Goal: Task Accomplishment & Management: Manage account settings

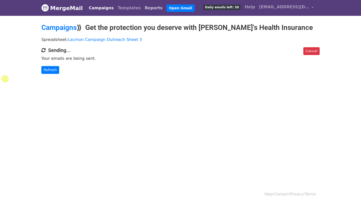
click at [143, 8] on link "Reports" at bounding box center [154, 8] width 22 height 10
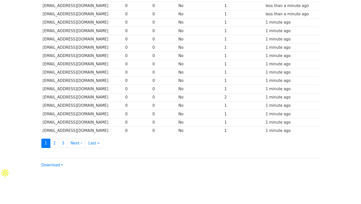
scroll to position [201, 0]
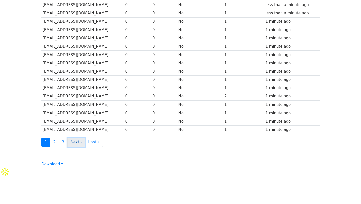
click at [77, 141] on link "Next ›" at bounding box center [76, 141] width 18 height 9
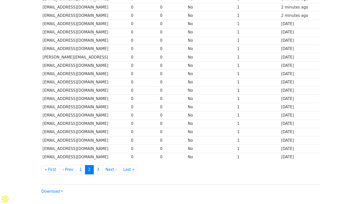
scroll to position [174, 0]
click at [97, 168] on link "3" at bounding box center [98, 169] width 9 height 9
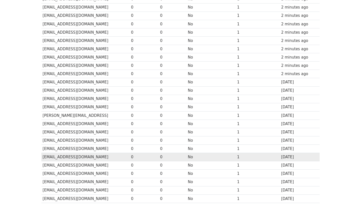
scroll to position [113, 0]
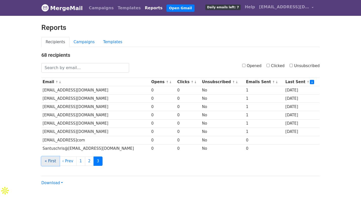
click at [51, 160] on link "« First" at bounding box center [50, 160] width 18 height 9
